Goal: Transaction & Acquisition: Obtain resource

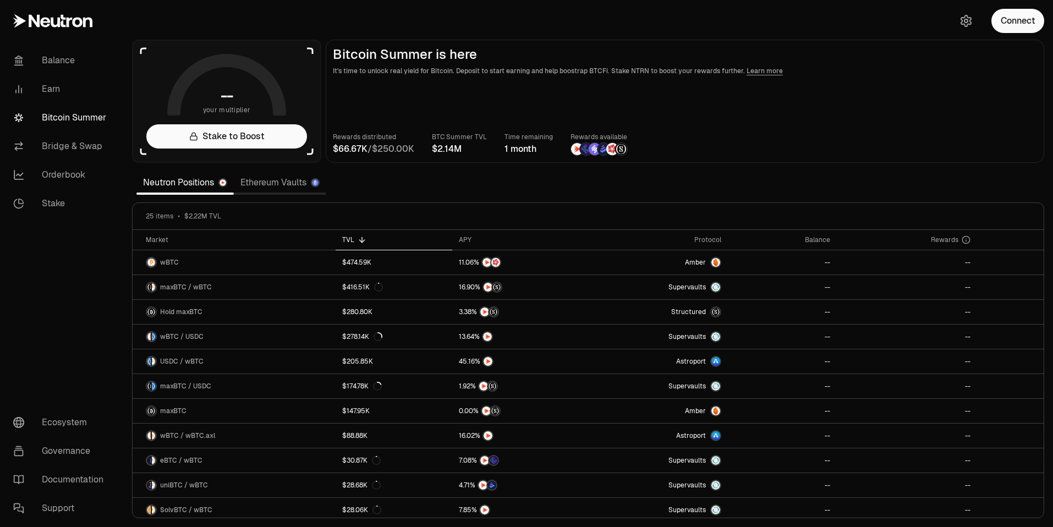
click at [294, 185] on link "Ethereum Vaults" at bounding box center [280, 183] width 92 height 22
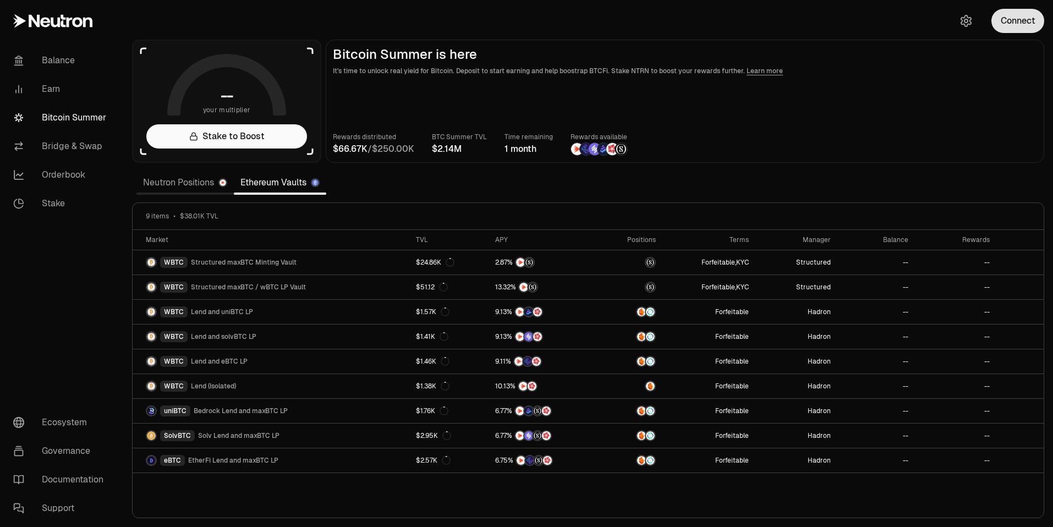
click at [1023, 20] on button "Connect" at bounding box center [1018, 21] width 53 height 24
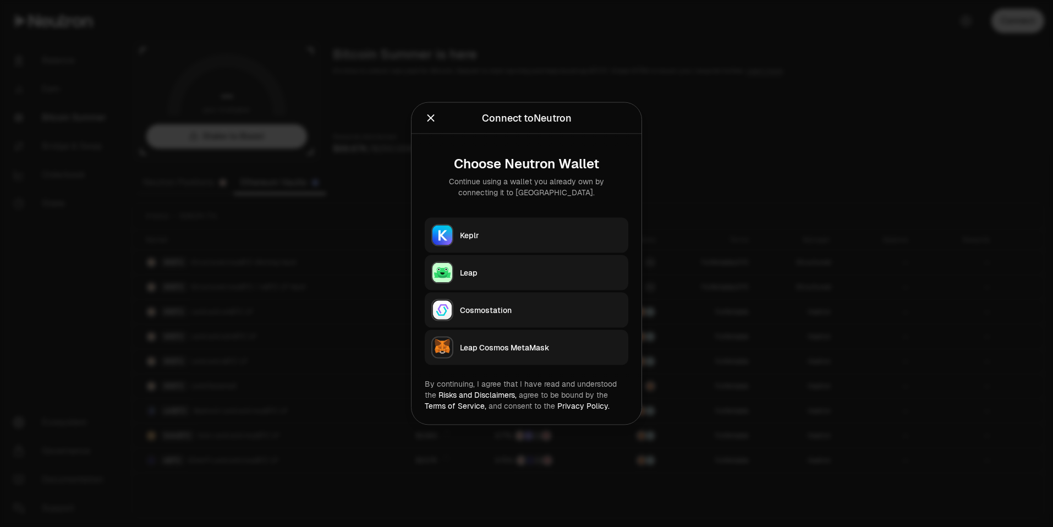
click at [491, 227] on button "Keplr" at bounding box center [527, 235] width 204 height 35
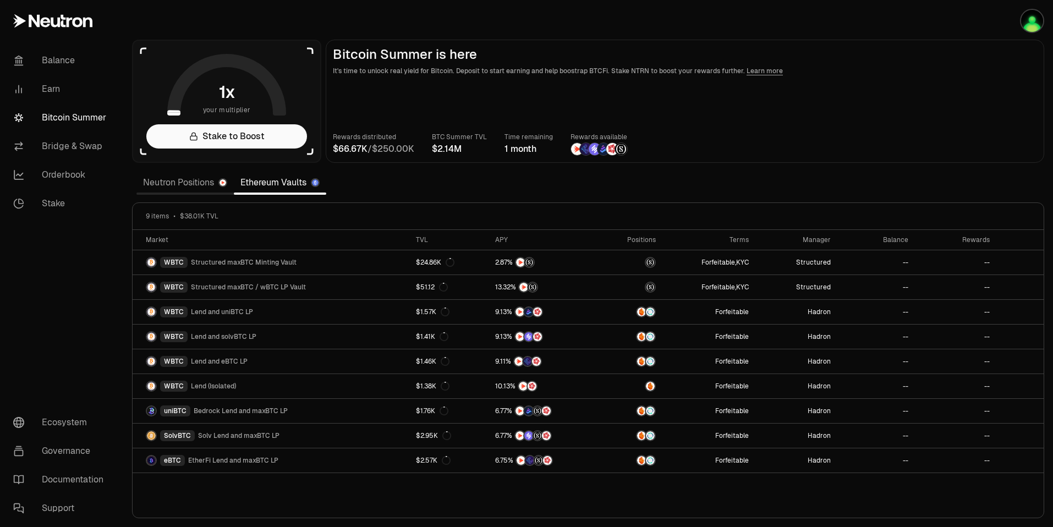
click at [182, 182] on link "Neutron Positions" at bounding box center [184, 183] width 97 height 22
